Goal: Task Accomplishment & Management: Manage account settings

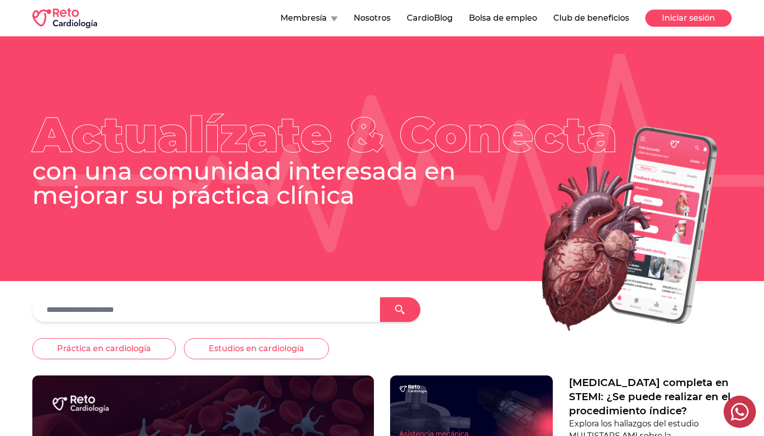
click at [660, 23] on button "Iniciar sesión" at bounding box center [688, 18] width 86 height 17
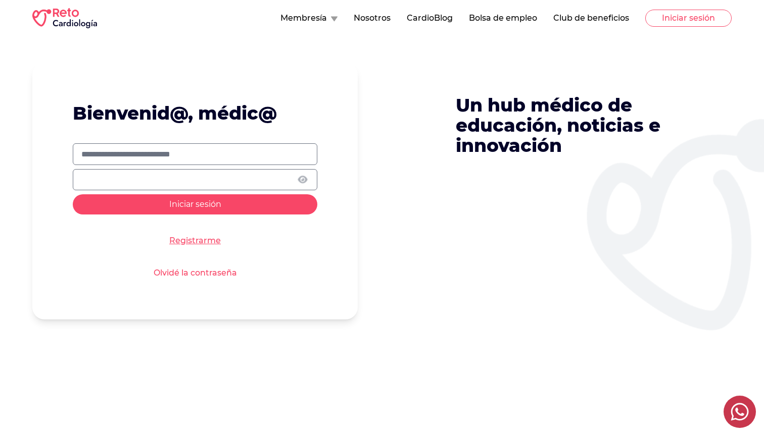
scroll to position [7, 0]
click at [217, 160] on label at bounding box center [195, 154] width 244 height 22
click at [217, 160] on input "text" at bounding box center [194, 154] width 227 height 12
click at [214, 155] on input "text" at bounding box center [194, 154] width 227 height 12
click at [270, 157] on input "text" at bounding box center [194, 154] width 227 height 12
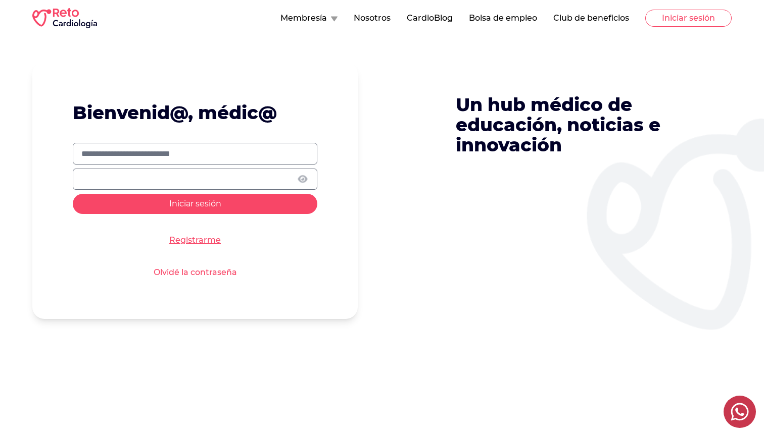
click at [240, 155] on input "text" at bounding box center [194, 154] width 227 height 12
paste input "**********"
type input "**********"
click at [288, 205] on button "Iniciar sesión" at bounding box center [195, 204] width 244 height 20
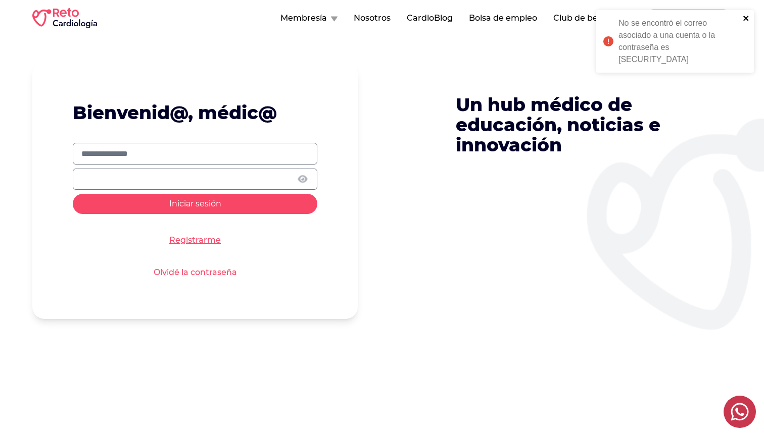
click at [747, 19] on icon "close" at bounding box center [745, 18] width 7 height 8
click at [305, 178] on icon at bounding box center [302, 179] width 12 height 11
click at [203, 209] on button "Iniciar sesión" at bounding box center [195, 204] width 244 height 20
click at [746, 16] on icon "close" at bounding box center [745, 18] width 7 height 8
click at [275, 204] on button "Iniciar sesión" at bounding box center [195, 204] width 244 height 20
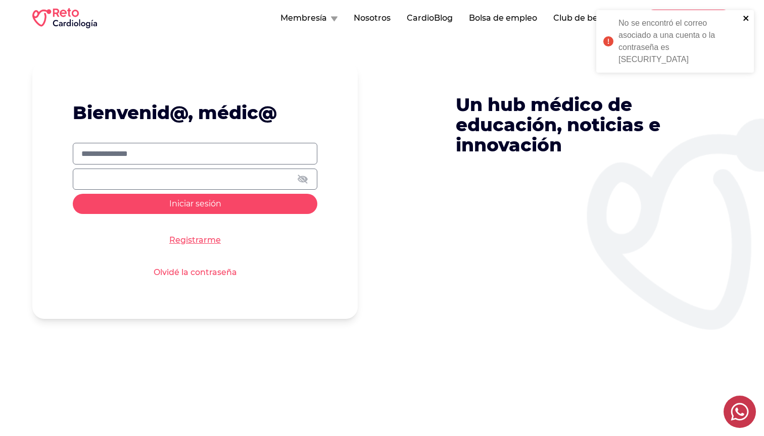
click at [748, 15] on icon "close" at bounding box center [745, 18] width 7 height 8
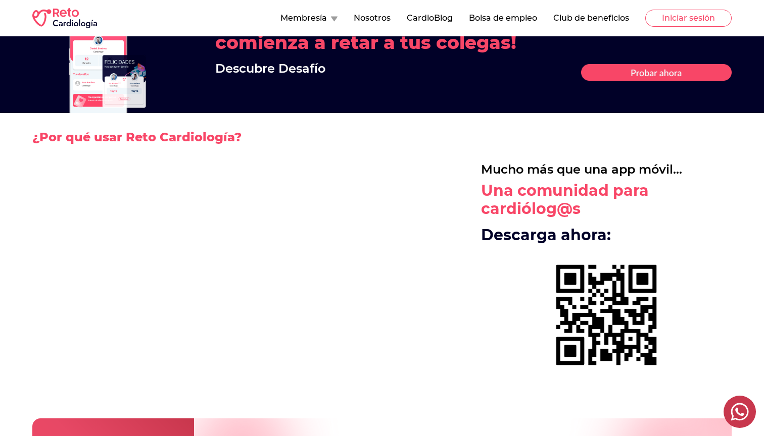
scroll to position [1161, 0]
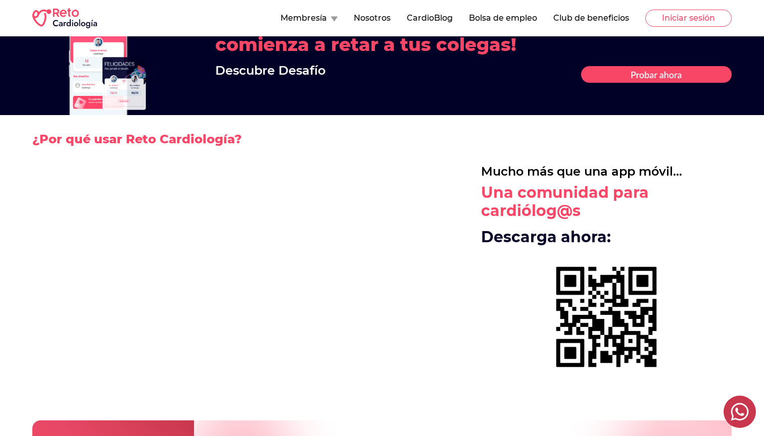
click at [455, 136] on h2 "¿Por qué usar Reto Cardiología?" at bounding box center [381, 139] width 699 height 48
click at [511, 184] on p "Una comunidad para cardiólog@s" at bounding box center [606, 202] width 250 height 36
click at [617, 228] on p "Descarga ahora:" at bounding box center [606, 237] width 250 height 18
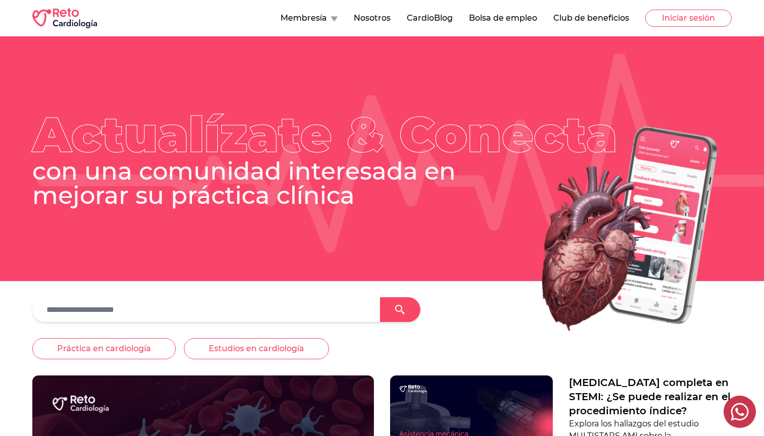
scroll to position [0, 0]
